Goal: Book appointment/travel/reservation

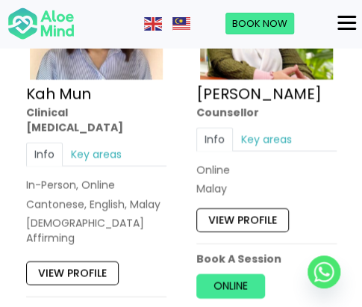
scroll to position [1717, 0]
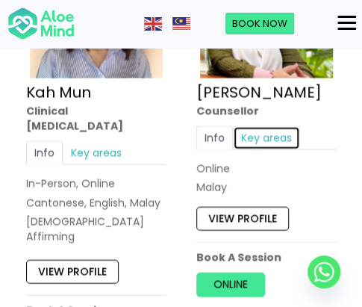
click at [267, 126] on link "Key areas" at bounding box center [266, 138] width 67 height 24
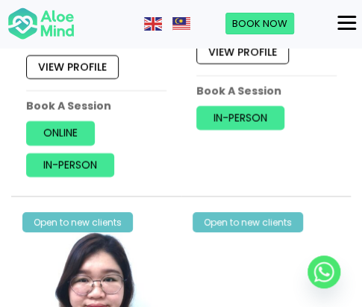
scroll to position [5225, 0]
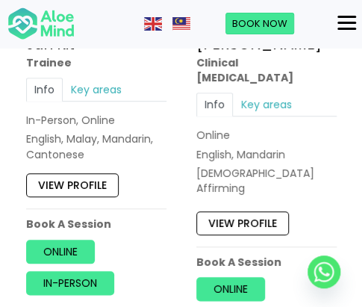
scroll to position [7539, 0]
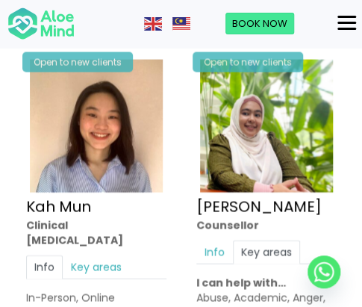
scroll to position [1744, 0]
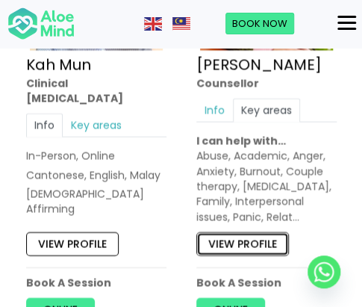
click at [254, 232] on link "View profile" at bounding box center [242, 244] width 93 height 24
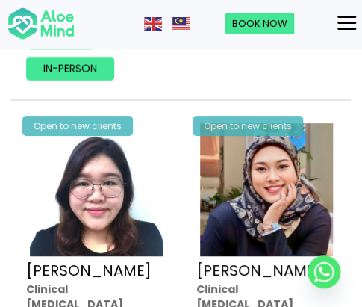
scroll to position [5402, 0]
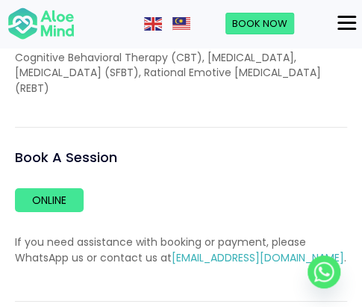
scroll to position [1941, 0]
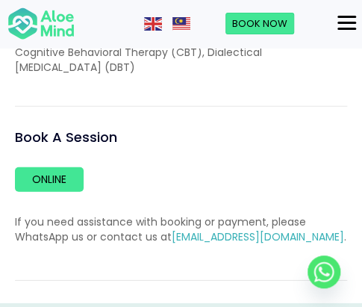
scroll to position [1791, 0]
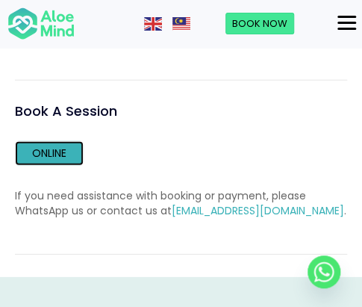
click at [50, 151] on link "Online" at bounding box center [49, 153] width 69 height 24
